Goal: Entertainment & Leisure: Browse casually

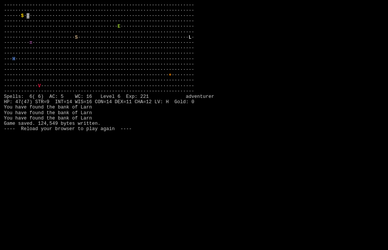
scroll to position [0, 0]
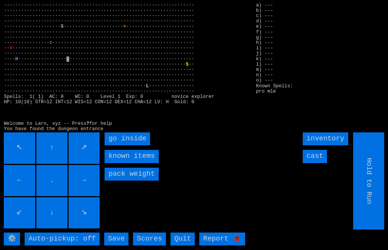
click at [114, 145] on inside "go inside" at bounding box center [127, 138] width 45 height 13
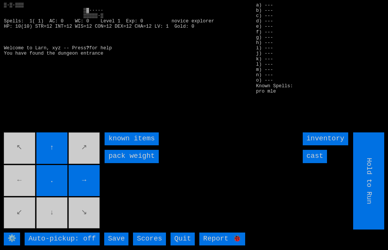
click at [22, 189] on movebuttons "↖ ↑ ↗ ← . → ↙ ↓ ↘" at bounding box center [52, 180] width 97 height 97
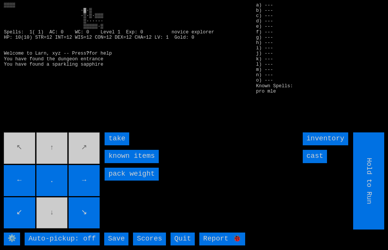
click at [115, 145] on input "take" at bounding box center [117, 138] width 24 height 13
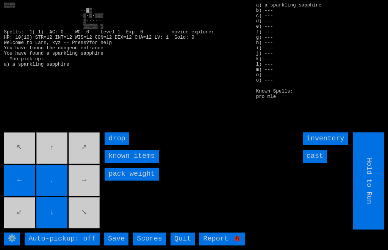
click at [87, 196] on movebuttons "↖ ↑ ↗ ← . → ↙ ↓ ↘" at bounding box center [52, 180] width 97 height 97
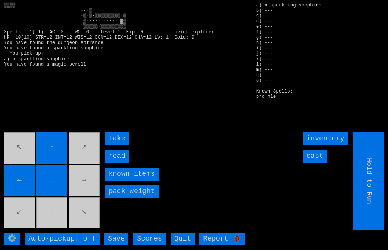
click at [114, 162] on input "read" at bounding box center [117, 156] width 24 height 13
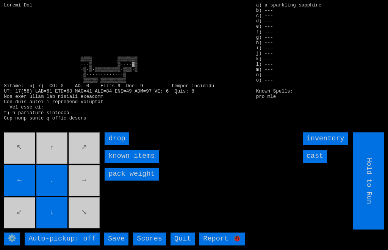
click at [89, 193] on movebuttons "↖ ↑ ↗ ← . → ↙ ↓ ↘" at bounding box center [52, 180] width 97 height 97
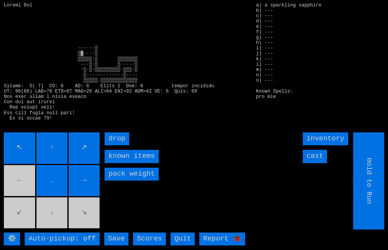
click at [27, 190] on movebuttons "↖ ↑ ↗ ← . → ↙ ↓ ↘" at bounding box center [52, 180] width 97 height 97
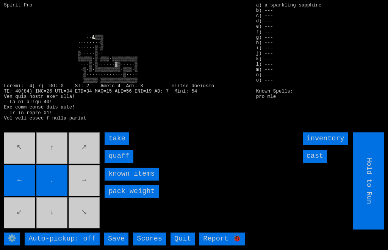
click at [116, 162] on input "quaff" at bounding box center [119, 156] width 29 height 13
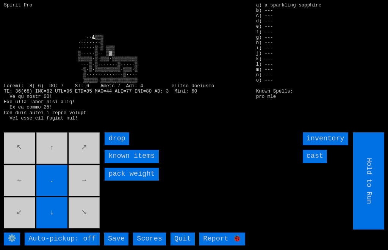
click at [25, 190] on movebuttons "↖ ↑ ↗ ← . → ↙ ↓ ↘" at bounding box center [52, 180] width 97 height 97
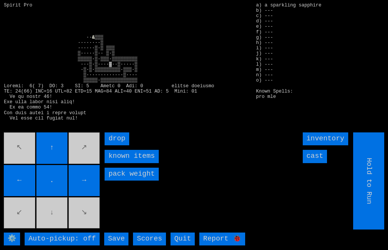
click at [57, 222] on movebuttons "↖ ↑ ↗ ← . → ↙ ↓ ↘" at bounding box center [52, 180] width 97 height 97
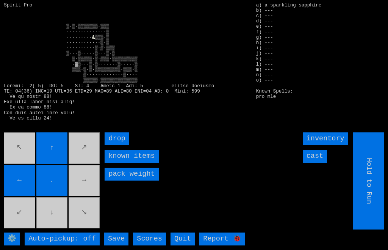
click at [56, 222] on movebuttons "↖ ↑ ↗ ← . → ↙ ↓ ↘" at bounding box center [52, 180] width 97 height 97
click at [50, 144] on larngrid "Spirit Pro ▒·▒·▒▒▒▒▒▒▒·▒▒▒ ··············▒ ········· & ⚙️ Auto-pickup: off Save…" at bounding box center [194, 125] width 388 height 250
click at [50, 143] on larngrid "Spirit Pro ▒·▒·▒▒▒▒▒▒▒·▒▒▒ ··············▒ ········· & ⚙️ Auto-pickup: off Save…" at bounding box center [194, 125] width 388 height 250
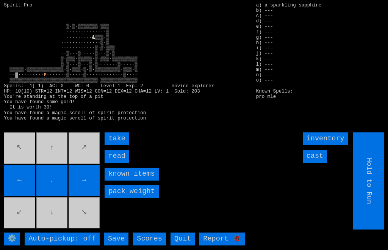
click at [109, 162] on input "read" at bounding box center [117, 156] width 24 height 13
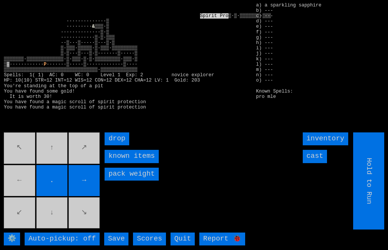
click at [25, 187] on movebuttons "↖ ↑ ↗ ← . → ↙ ↓ ↘" at bounding box center [52, 180] width 97 height 97
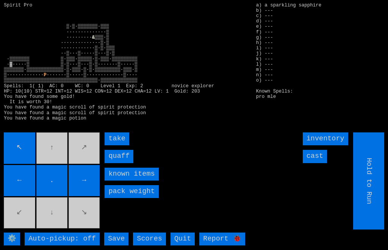
click at [110, 162] on input "quaff" at bounding box center [119, 156] width 29 height 13
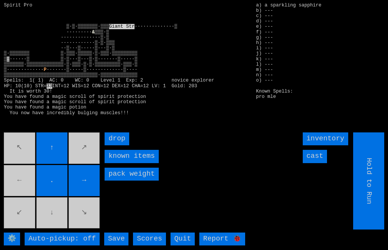
click at [22, 190] on movebuttons "↖ ↑ ↗ ← . → ↙ ↓ ↘" at bounding box center [52, 180] width 97 height 97
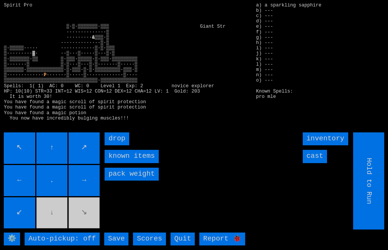
click at [56, 217] on movebuttons "↖ ↑ ↗ ← . → ↙ ↓ ↘" at bounding box center [52, 180] width 97 height 97
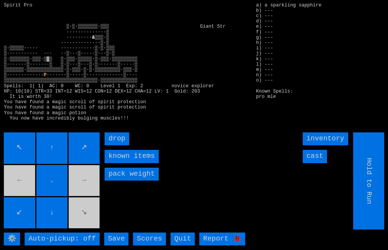
click at [78, 184] on movebuttons "↖ ↑ ↗ ← . → ↙ ↓ ↘" at bounding box center [52, 180] width 97 height 97
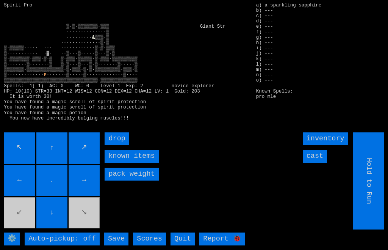
click at [34, 161] on input "↖" at bounding box center [19, 147] width 31 height 31
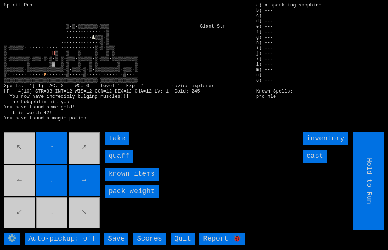
click at [112, 162] on input "quaff" at bounding box center [119, 156] width 29 height 13
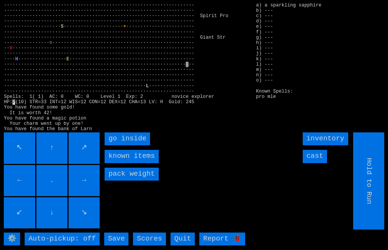
click at [112, 145] on inside "go inside" at bounding box center [127, 138] width 45 height 13
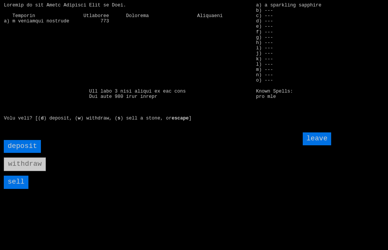
click at [13, 188] on input "sell" at bounding box center [16, 181] width 24 height 13
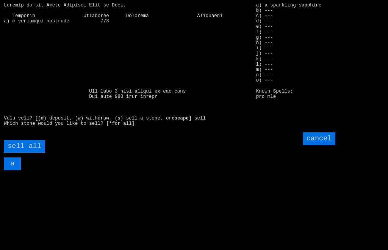
click at [22, 153] on all "sell all" at bounding box center [24, 146] width 41 height 13
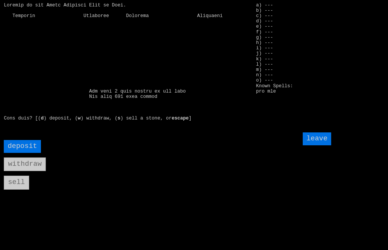
click at [325, 145] on input "leave" at bounding box center [317, 138] width 29 height 13
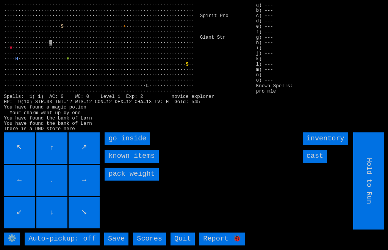
click at [118, 145] on inside "go inside" at bounding box center [127, 138] width 45 height 13
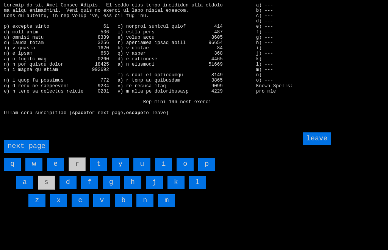
click at [21, 189] on input "a" at bounding box center [24, 182] width 17 height 13
click at [176, 189] on input "k" at bounding box center [175, 182] width 17 height 13
click at [326, 145] on input "leave" at bounding box center [317, 138] width 29 height 13
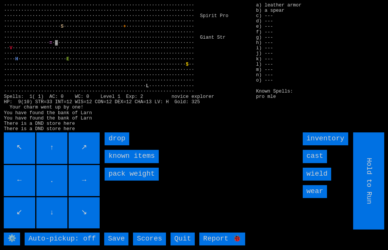
click at [323, 198] on input "wear" at bounding box center [315, 191] width 24 height 13
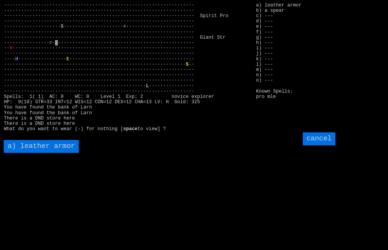
click at [21, 153] on armor "a) leather armor" at bounding box center [41, 146] width 75 height 13
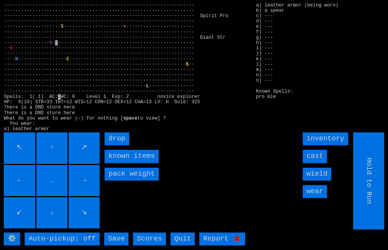
click at [330, 180] on input "wield" at bounding box center [317, 173] width 29 height 13
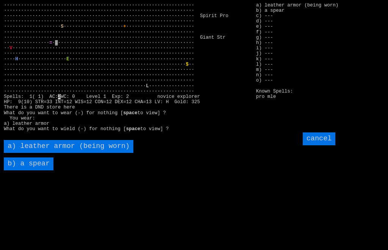
click at [30, 170] on spear "b) a spear" at bounding box center [29, 163] width 50 height 13
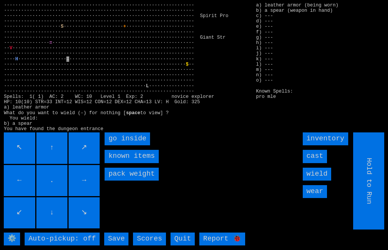
click at [115, 145] on inside "go inside" at bounding box center [127, 138] width 45 height 13
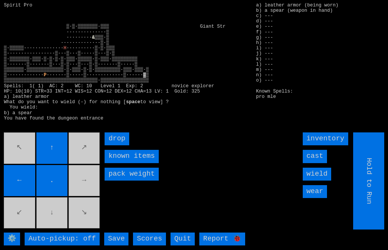
click at [81, 201] on movebuttons "↖ ↑ ↗ ← . → ↙ ↓ ↘" at bounding box center [52, 180] width 97 height 97
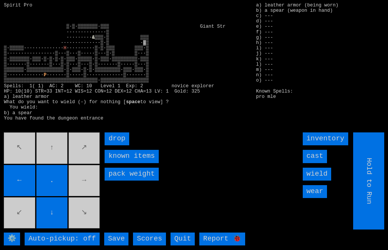
click at [80, 195] on movebuttons "↖ ↑ ↗ ← . → ↙ ↓ ↘" at bounding box center [52, 180] width 97 height 97
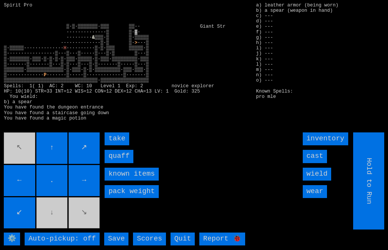
click at [114, 162] on input "quaff" at bounding box center [119, 156] width 29 height 13
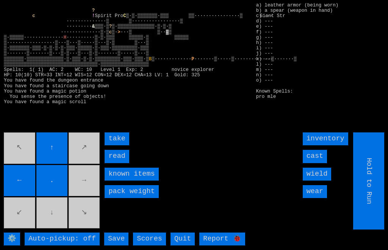
click at [111, 162] on input "read" at bounding box center [117, 156] width 24 height 13
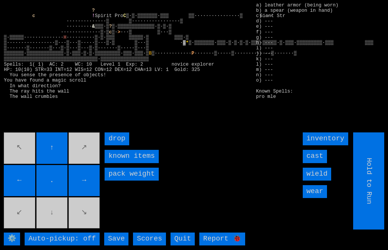
click at [50, 229] on movebuttons "↖ ↑ ↗ ← . → ↙ ↓ ↘" at bounding box center [52, 180] width 97 height 97
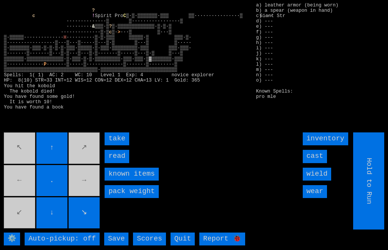
click at [111, 162] on input "read" at bounding box center [117, 156] width 24 height 13
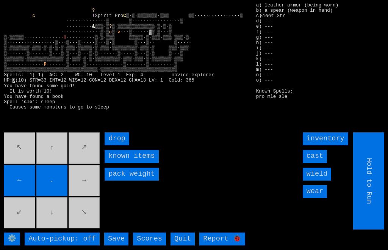
click at [58, 229] on movebuttons "↖ ↑ ↗ ← . → ↙ ↓ ↘" at bounding box center [52, 180] width 97 height 97
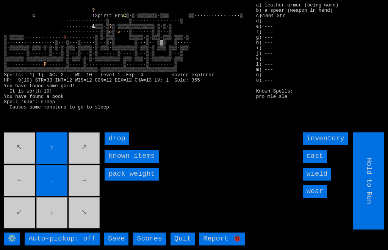
click at [55, 229] on movebuttons "↖ ↑ ↗ ← . → ↙ ↓ ↘" at bounding box center [52, 180] width 97 height 97
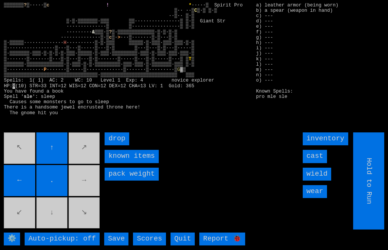
click at [26, 196] on input "←" at bounding box center [19, 180] width 31 height 31
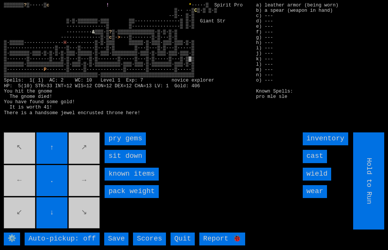
click at [110, 145] on gems "pry gems" at bounding box center [125, 138] width 41 height 13
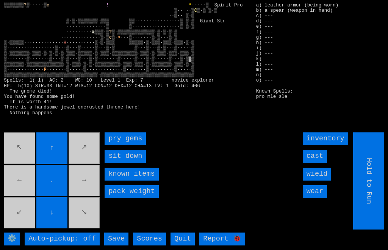
click at [109, 145] on gems "pry gems" at bounding box center [125, 138] width 41 height 13
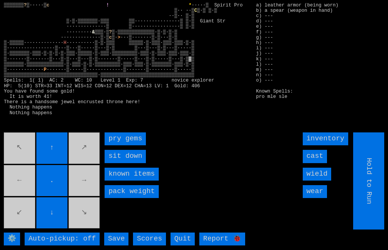
click at [109, 145] on gems "pry gems" at bounding box center [125, 138] width 41 height 13
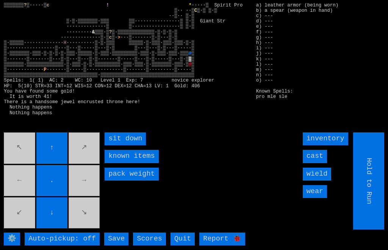
click at [109, 145] on down "sit down" at bounding box center [125, 138] width 41 height 13
